Goal: Navigation & Orientation: Understand site structure

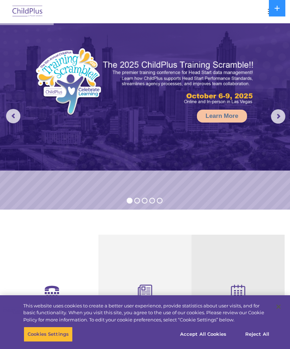
select select "MEDIUM"
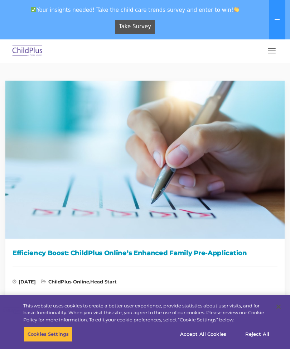
click at [280, 24] on button at bounding box center [277, 19] width 16 height 39
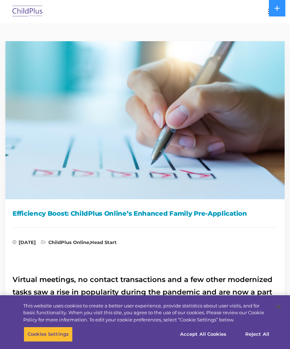
click at [279, 4] on button at bounding box center [277, 8] width 16 height 16
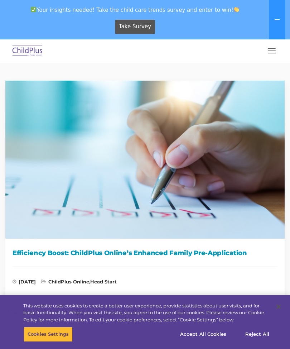
click at [277, 9] on button at bounding box center [277, 19] width 16 height 39
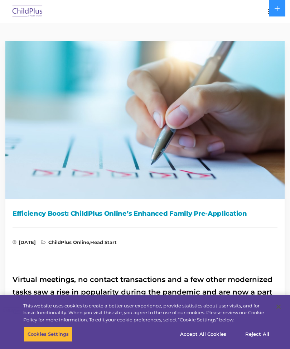
click at [260, 9] on div at bounding box center [144, 11] width 261 height 17
click at [280, 5] on button at bounding box center [277, 8] width 16 height 16
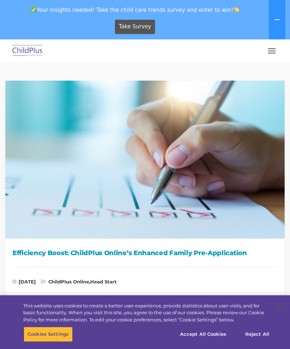
click at [274, 51] on span "button" at bounding box center [272, 51] width 8 height 1
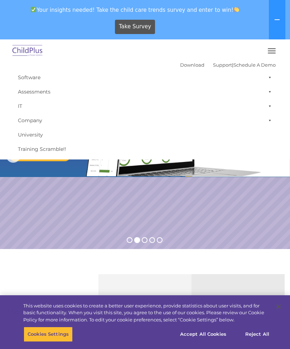
select select "MEDIUM"
click at [271, 73] on span at bounding box center [268, 77] width 7 height 14
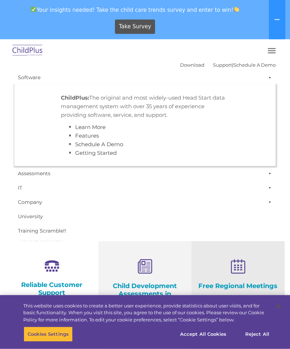
scroll to position [47, 0]
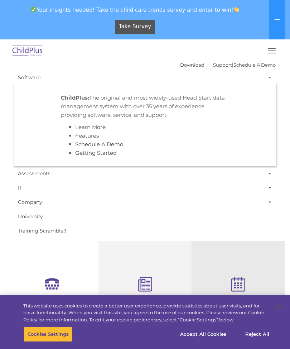
click at [273, 72] on link "Software" at bounding box center [144, 77] width 261 height 14
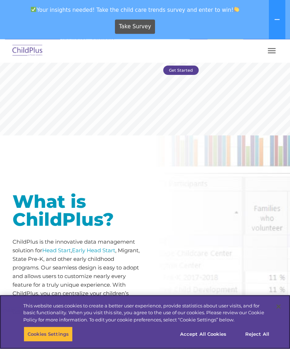
scroll to position [144, 0]
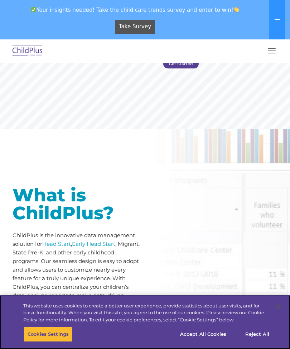
click at [251, 342] on button "Reject All" at bounding box center [257, 334] width 45 height 15
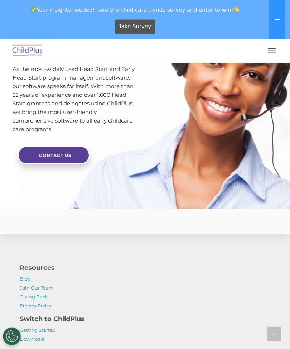
scroll to position [2000, 0]
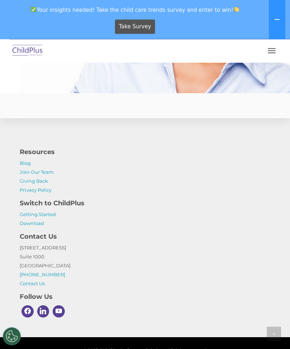
click at [275, 15] on button at bounding box center [277, 19] width 16 height 39
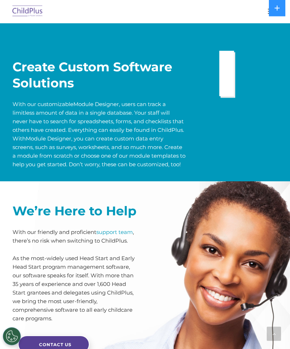
scroll to position [1655, 0]
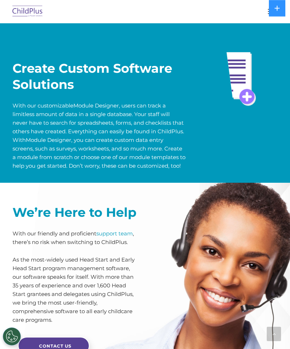
click at [31, 12] on img at bounding box center [28, 11] width 34 height 17
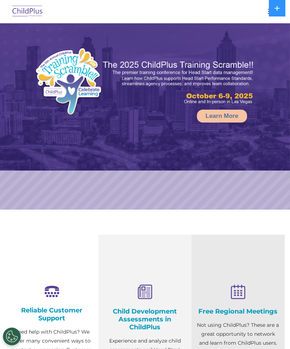
select select "MEDIUM"
